Goal: Find specific page/section: Find specific page/section

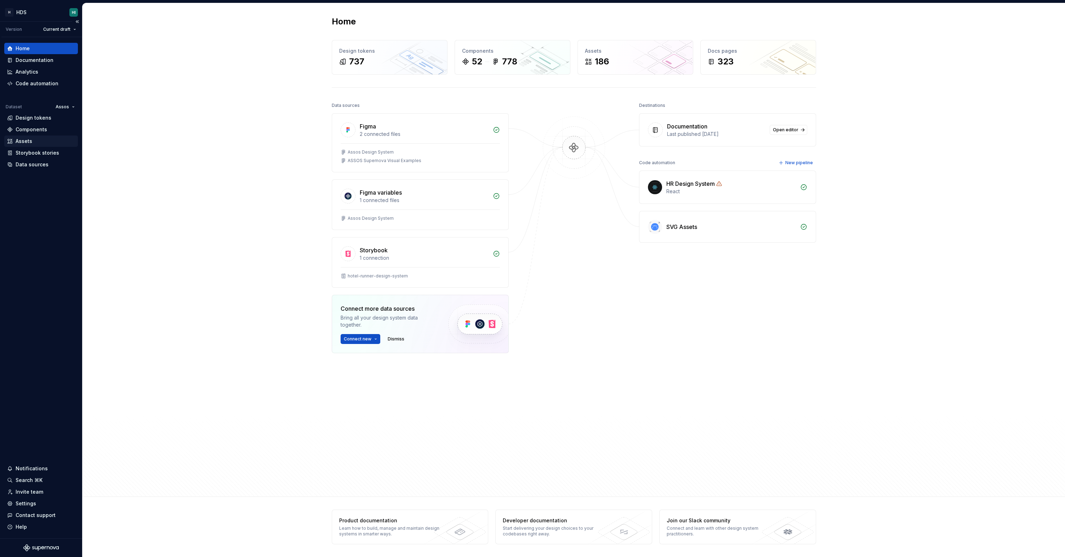
click at [39, 139] on div "Assets" at bounding box center [41, 141] width 68 height 7
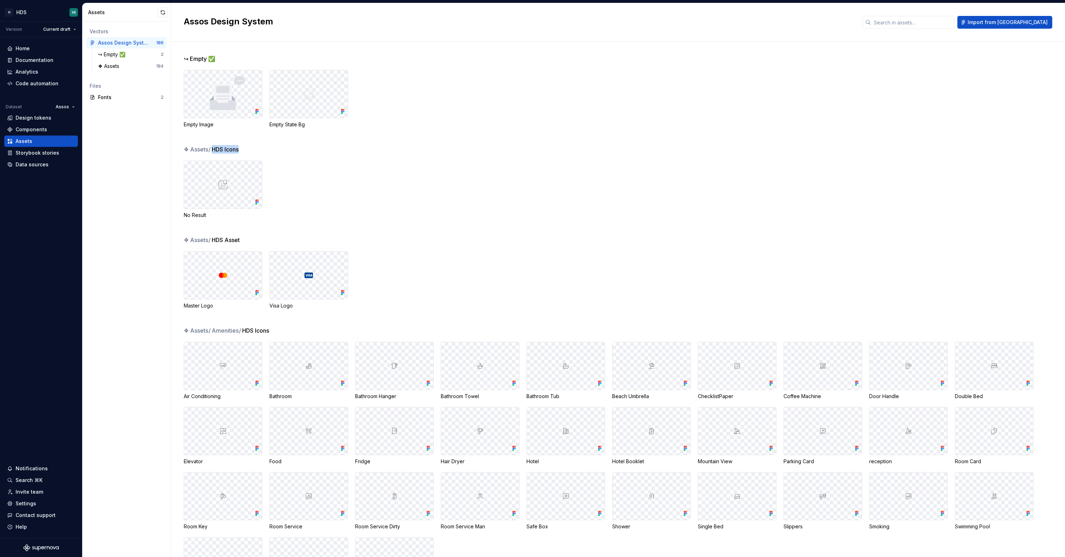
drag, startPoint x: 214, startPoint y: 148, endPoint x: 242, endPoint y: 147, distance: 28.3
click at [242, 147] on div "❖ Assets / HDS Icons" at bounding box center [624, 149] width 881 height 8
click at [213, 148] on span "HDS Icons" at bounding box center [225, 149] width 27 height 8
drag, startPoint x: 186, startPoint y: 214, endPoint x: 208, endPoint y: 214, distance: 21.9
click at [208, 214] on div "No Result" at bounding box center [223, 215] width 79 height 7
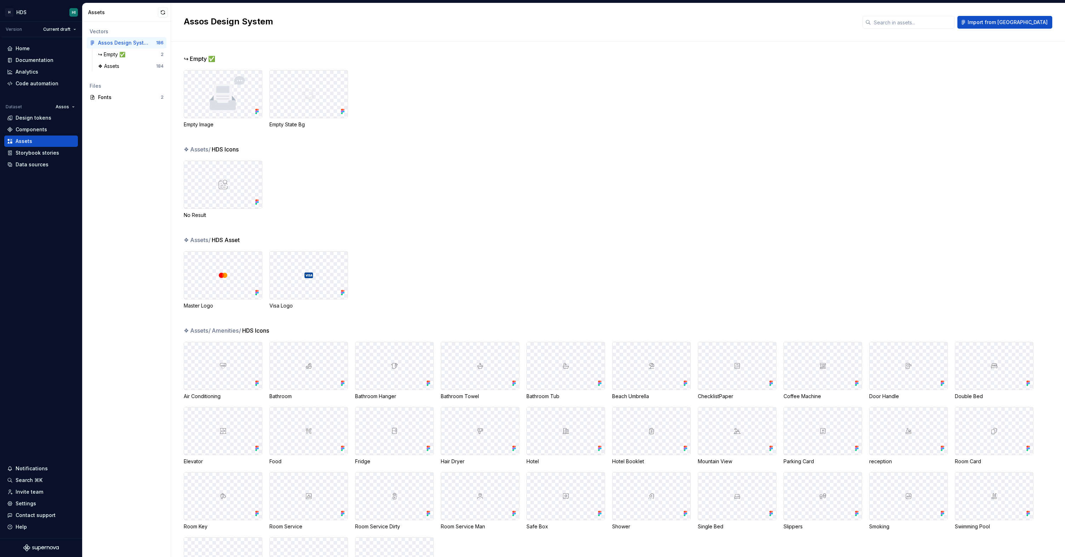
drag, startPoint x: 278, startPoint y: 188, endPoint x: 199, endPoint y: 179, distance: 79.8
click at [199, 179] on div "No Result" at bounding box center [624, 190] width 881 height 58
click at [293, 174] on div "No Result" at bounding box center [624, 190] width 881 height 58
drag, startPoint x: 214, startPoint y: 147, endPoint x: 252, endPoint y: 146, distance: 38.2
click at [252, 146] on div "❖ Assets / HDS Icons" at bounding box center [624, 149] width 881 height 8
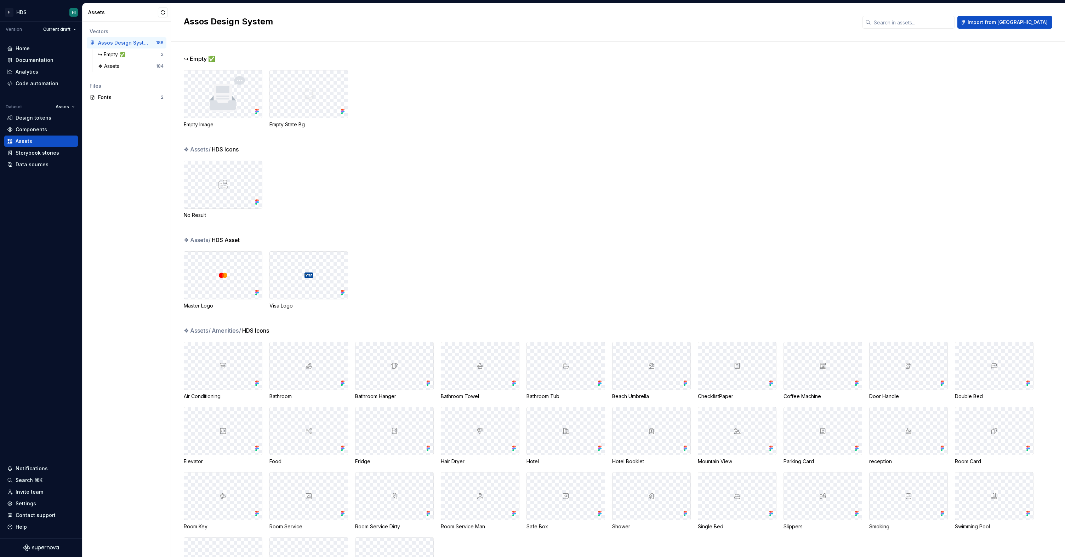
click at [534, 196] on div "No Result" at bounding box center [624, 190] width 881 height 58
